Goal: Task Accomplishment & Management: Manage account settings

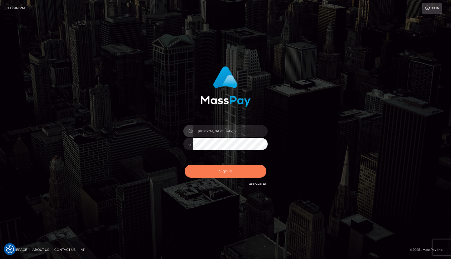
click at [212, 173] on button "Sign in" at bounding box center [226, 171] width 82 height 13
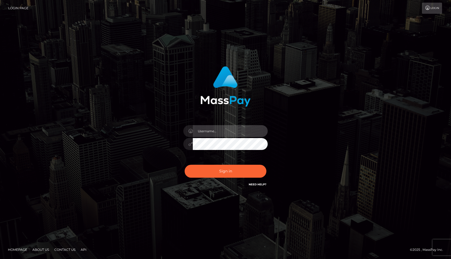
type input "[PERSON_NAME].whop"
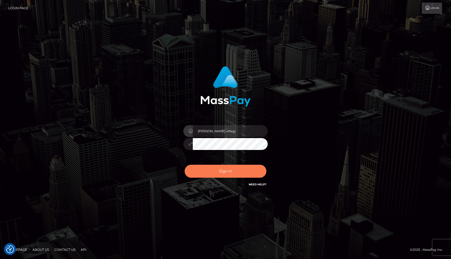
click at [214, 176] on button "Sign in" at bounding box center [226, 171] width 82 height 13
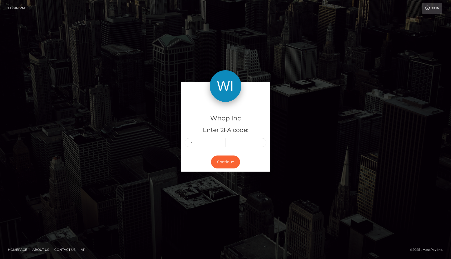
type input "7"
type input "3"
type input "5"
type input "8"
type input "3"
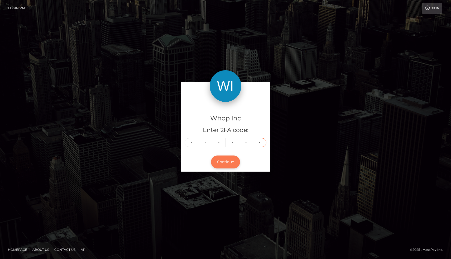
type input "8"
click at [223, 165] on button "Continue" at bounding box center [225, 161] width 29 height 13
